Goal: Information Seeking & Learning: Learn about a topic

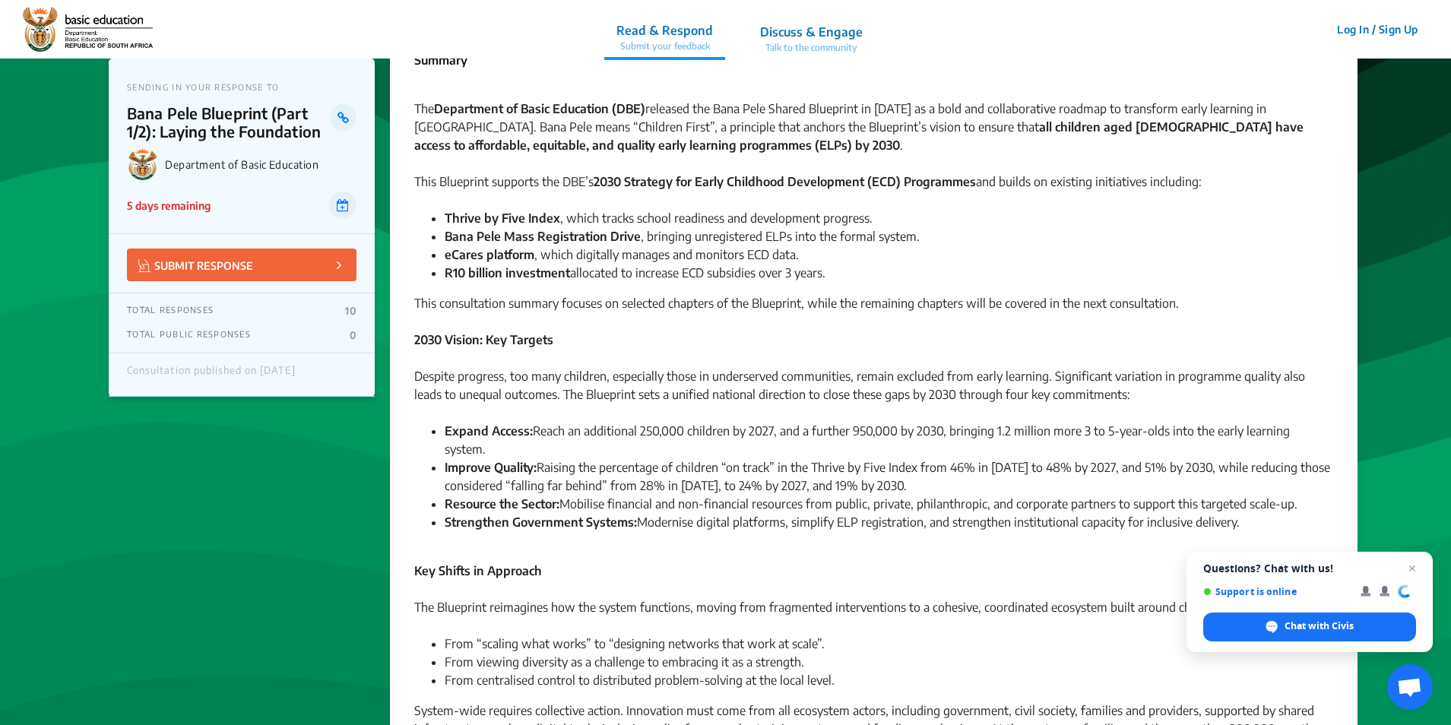
scroll to position [76, 0]
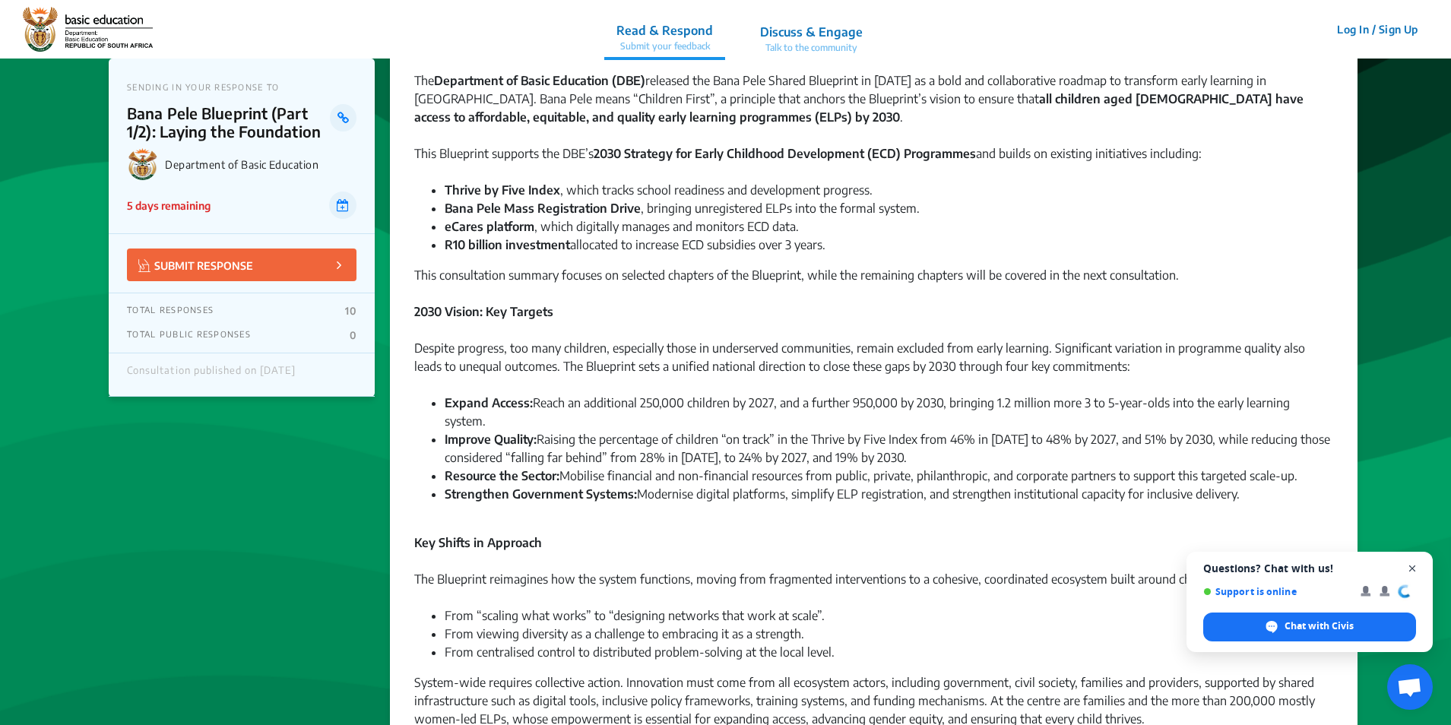
click at [1414, 568] on span "Close chat" at bounding box center [1412, 569] width 19 height 19
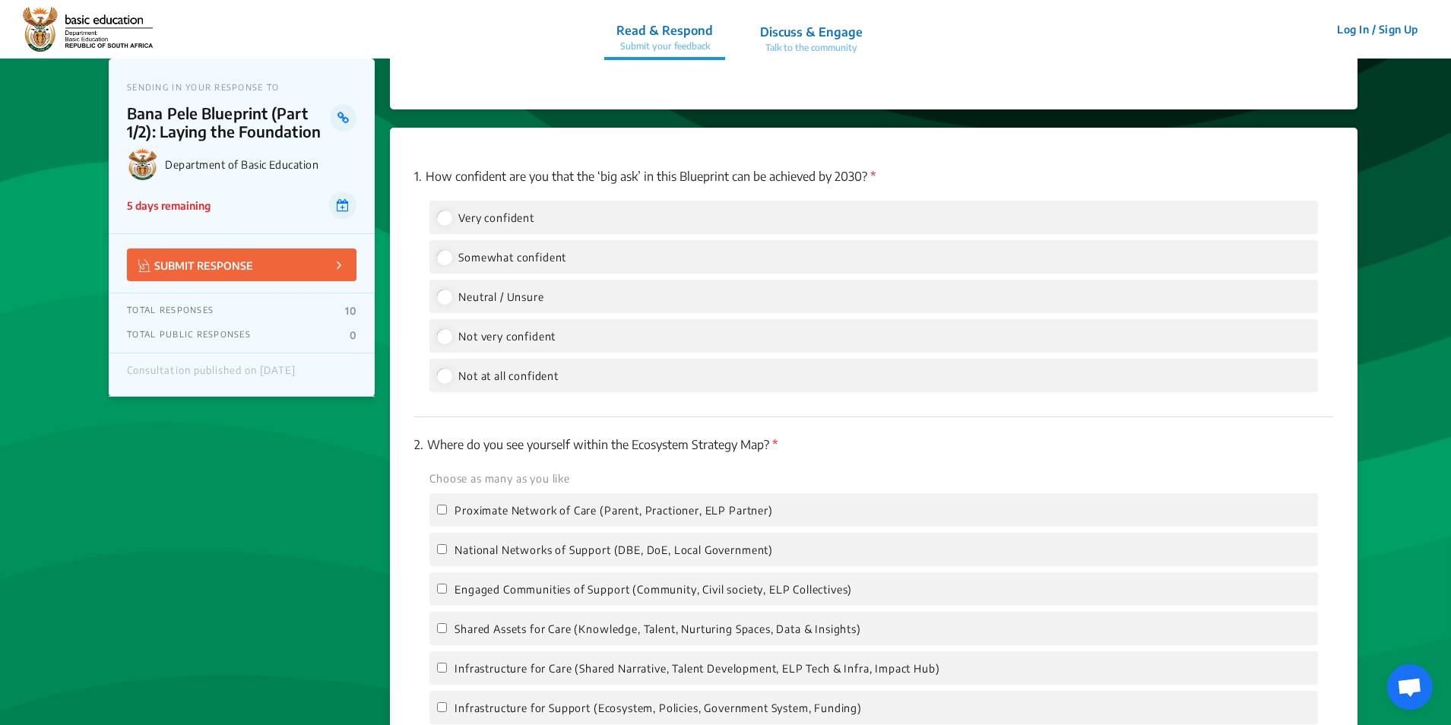
scroll to position [1622, 0]
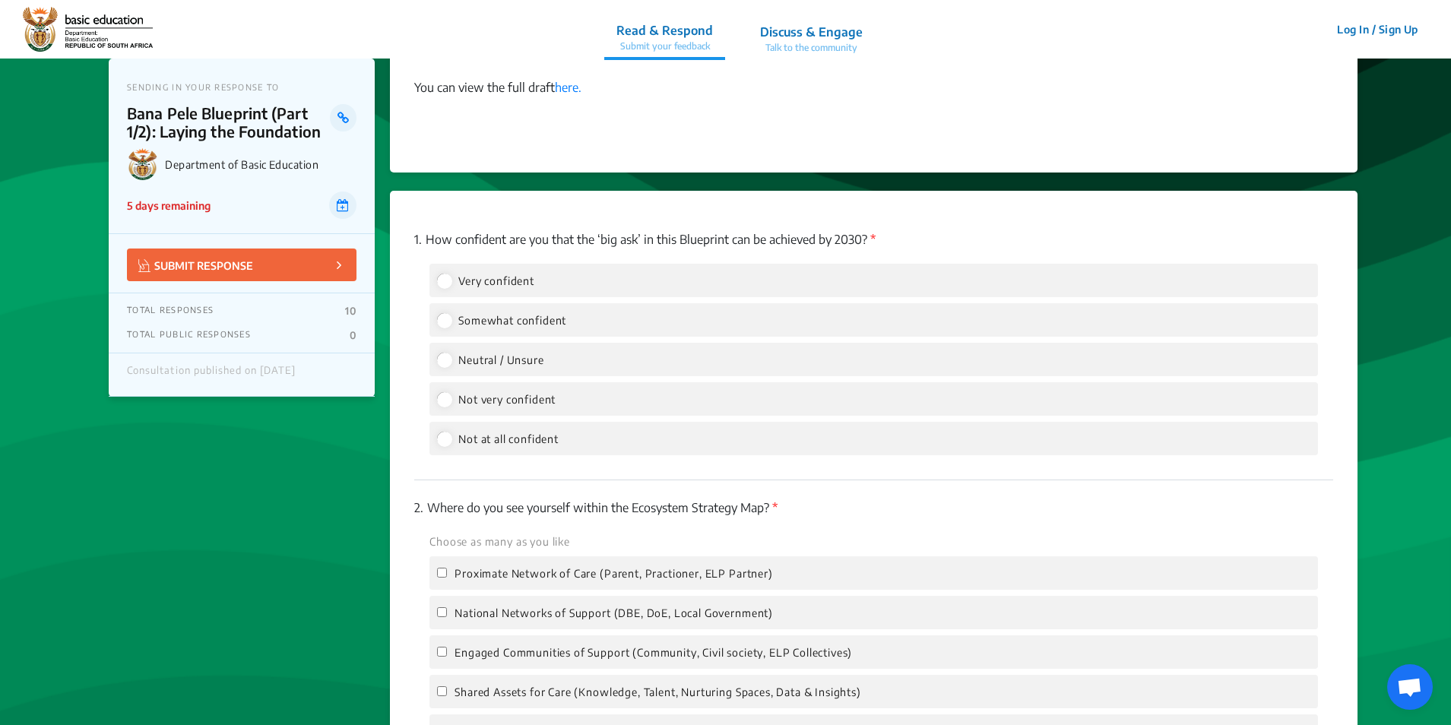
click at [813, 33] on p "Discuss & Engage" at bounding box center [811, 32] width 103 height 18
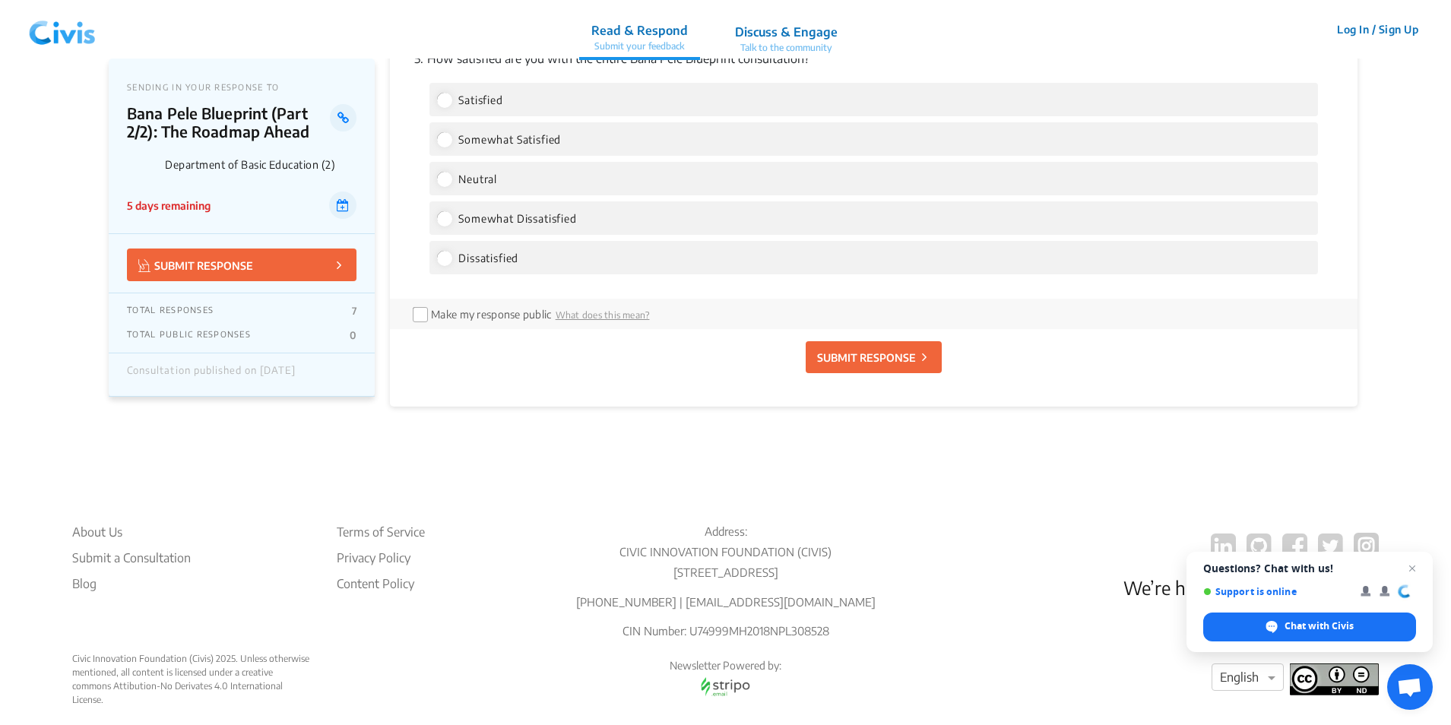
scroll to position [3144, 0]
